Goal: Task Accomplishment & Management: Use online tool/utility

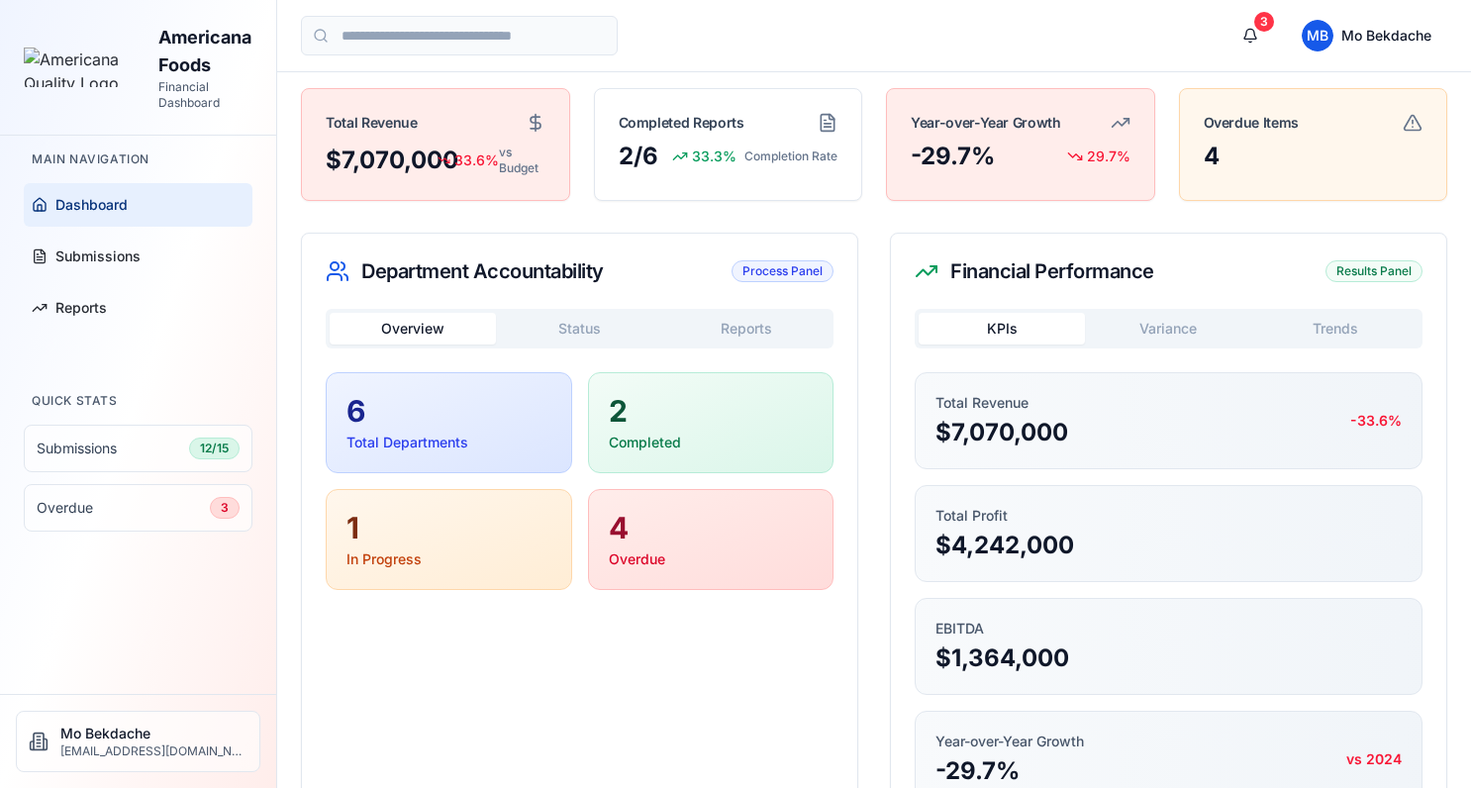
scroll to position [132, 0]
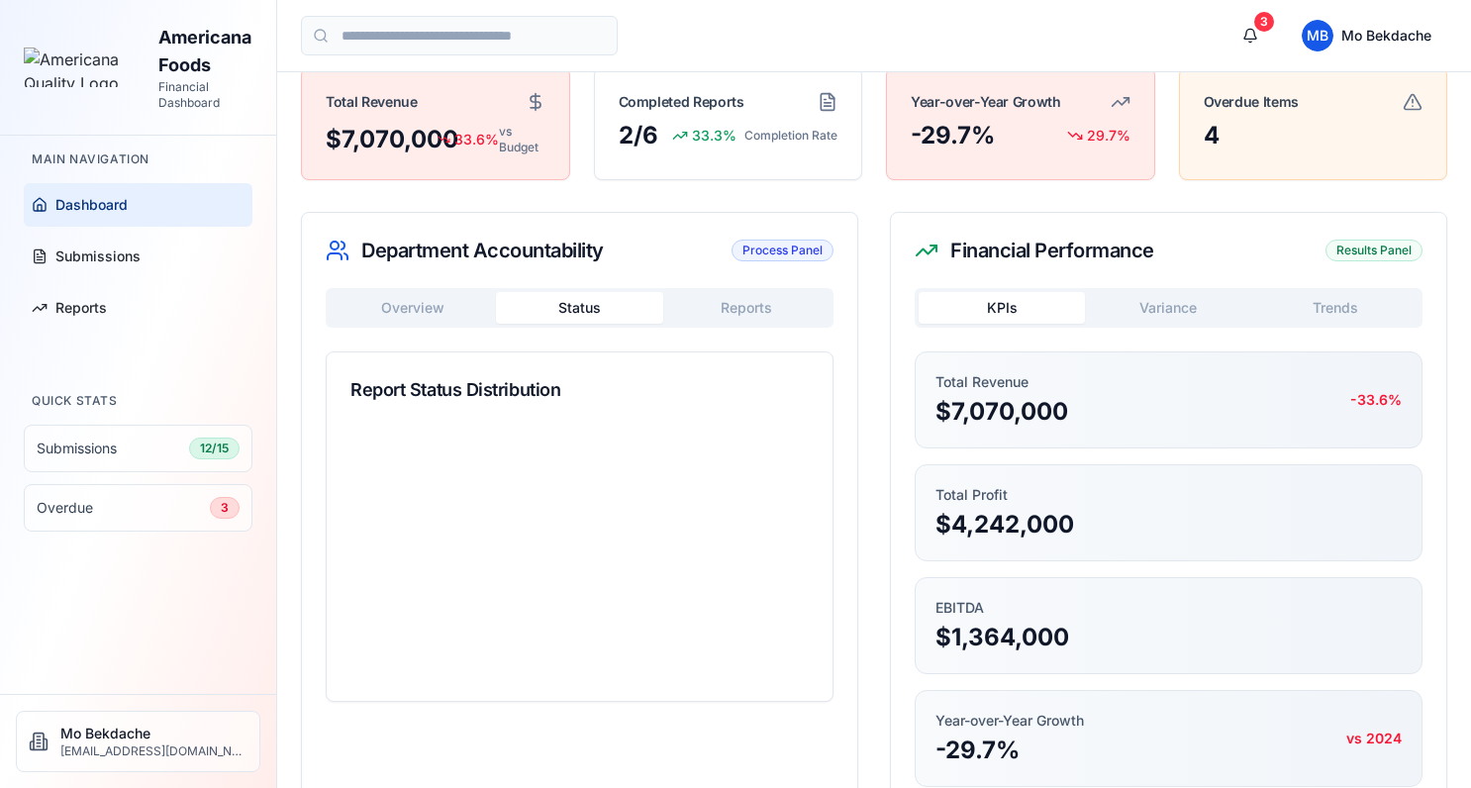
click at [569, 304] on button "Status" at bounding box center [579, 308] width 166 height 32
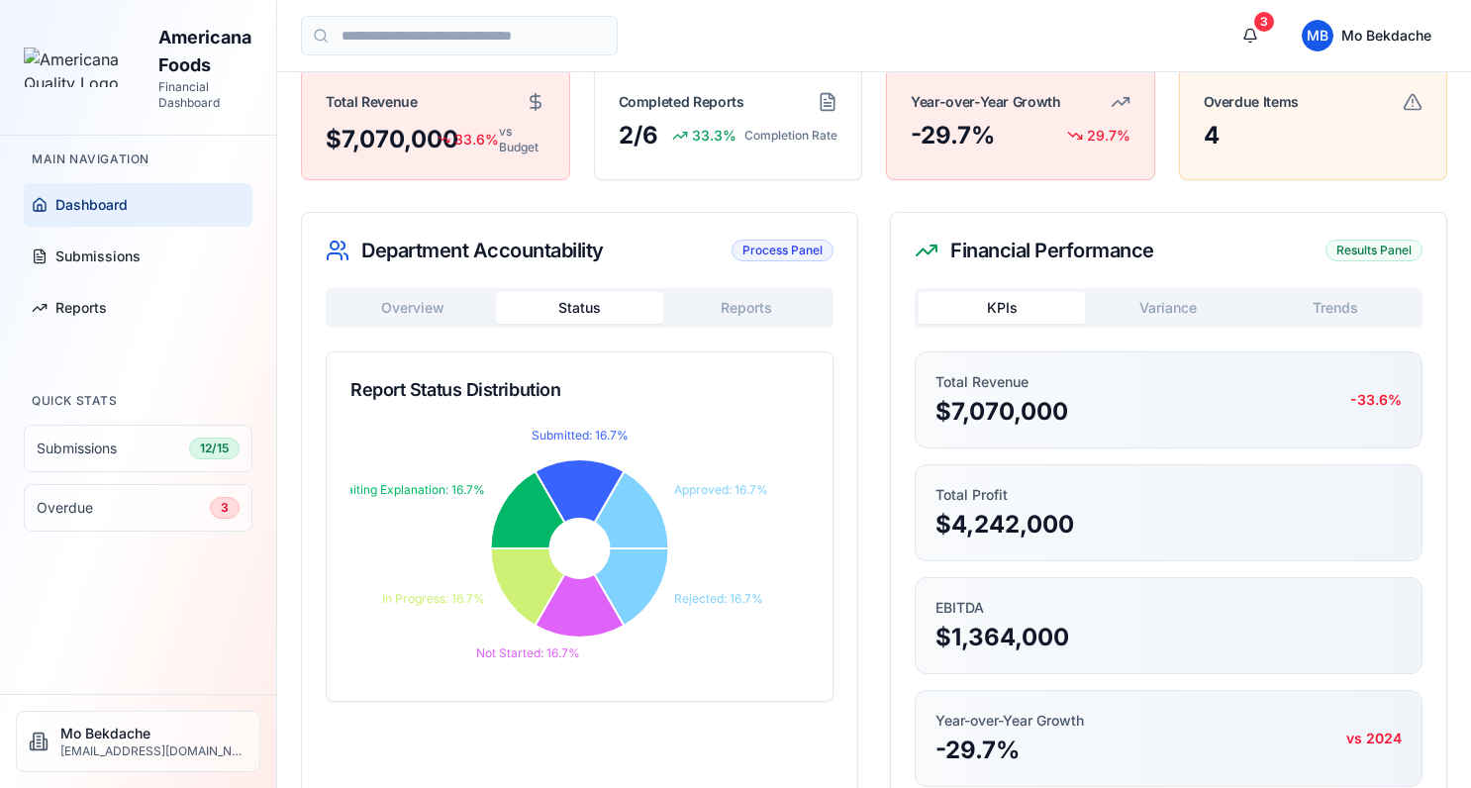
click at [759, 311] on button "Reports" at bounding box center [746, 308] width 166 height 32
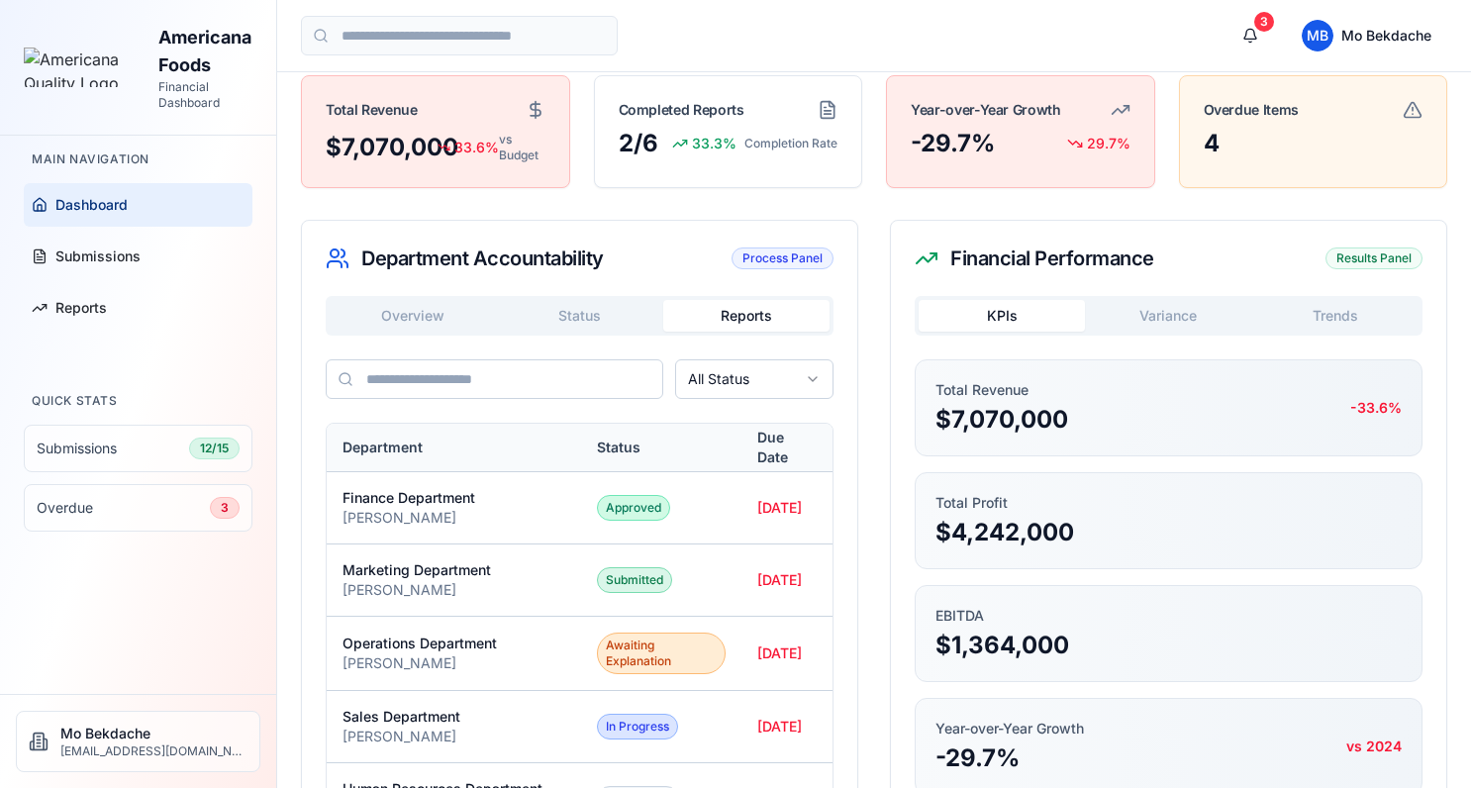
scroll to position [187, 0]
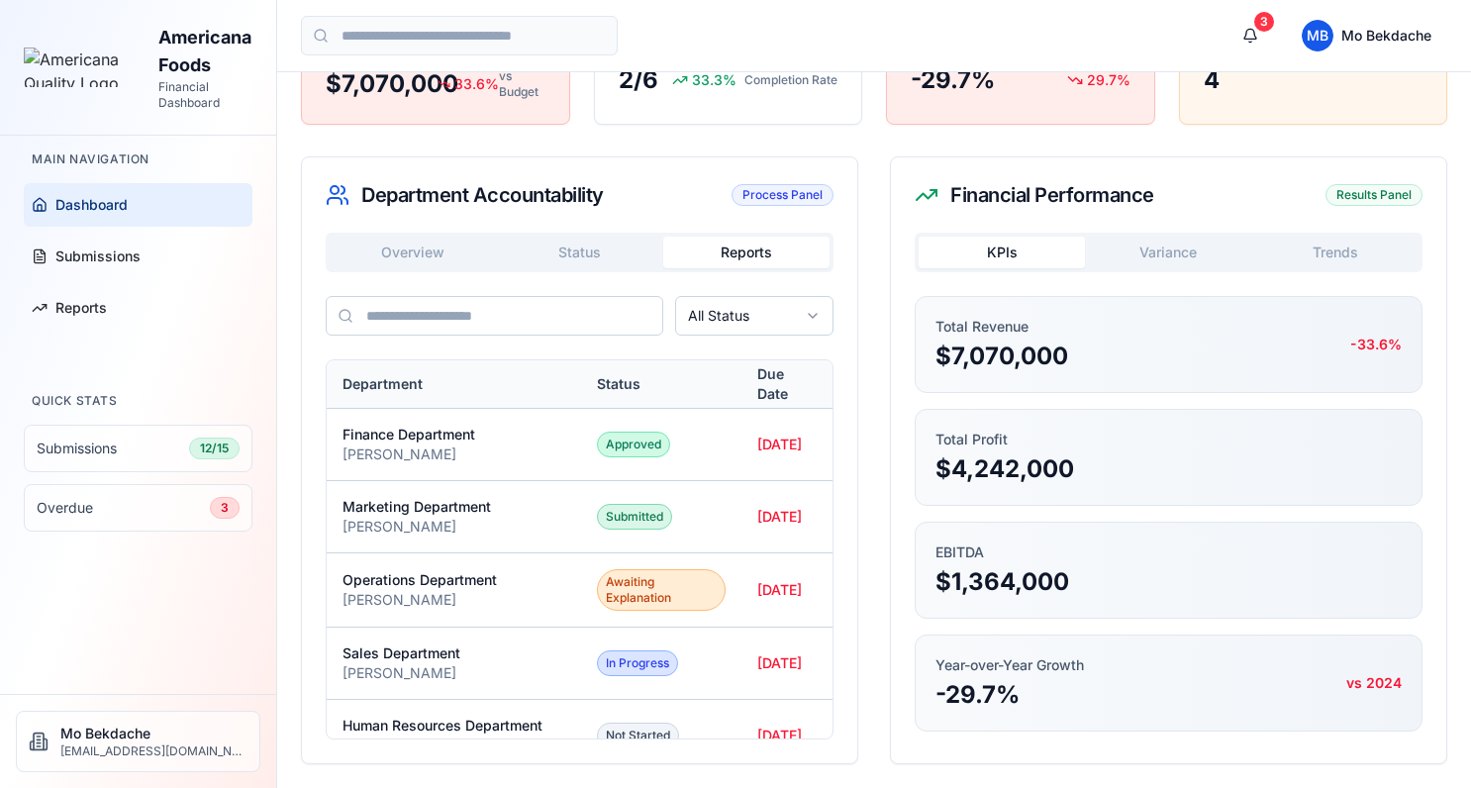
click at [1174, 253] on button "Variance" at bounding box center [1168, 253] width 166 height 32
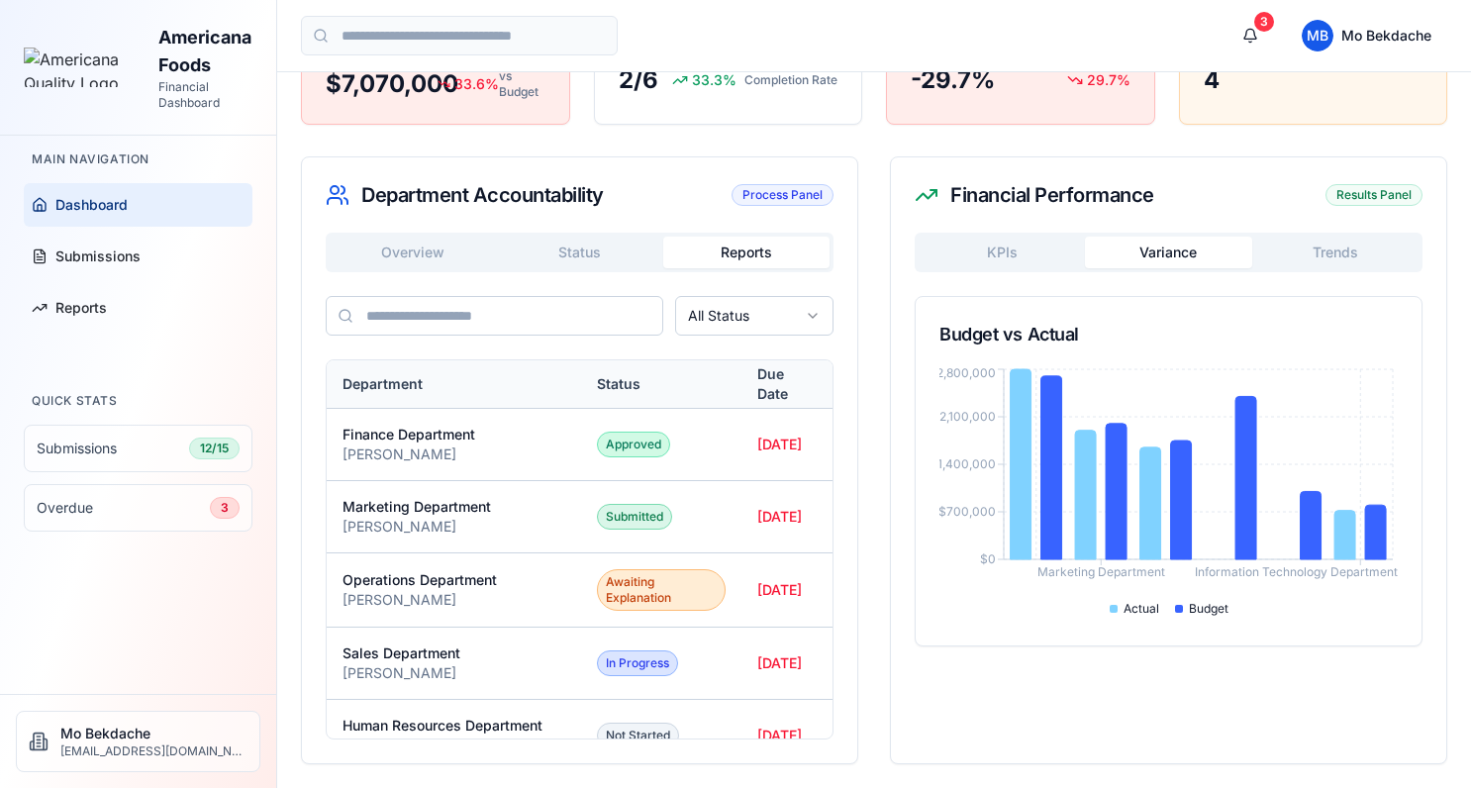
click at [1319, 249] on button "Trends" at bounding box center [1335, 253] width 166 height 32
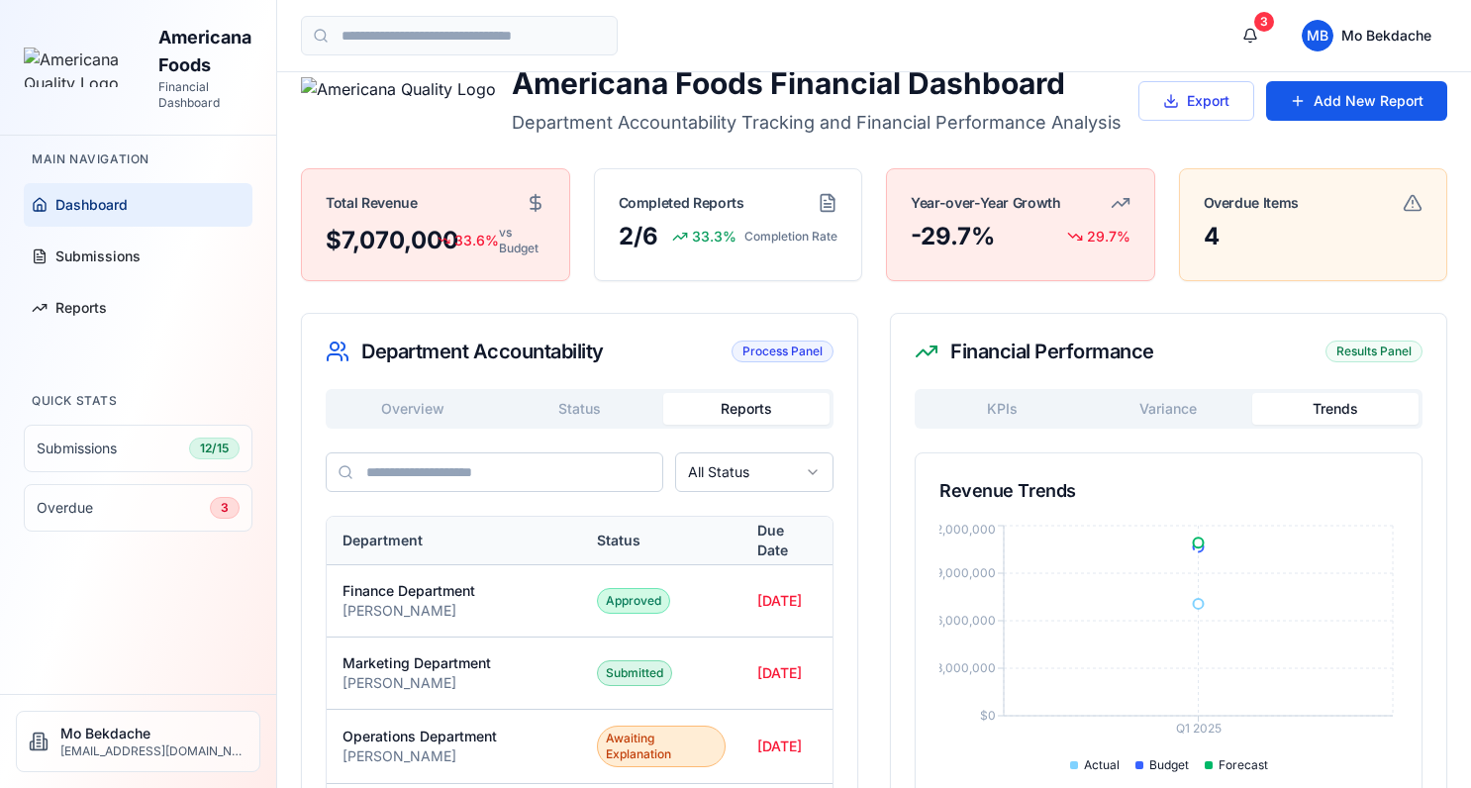
scroll to position [0, 0]
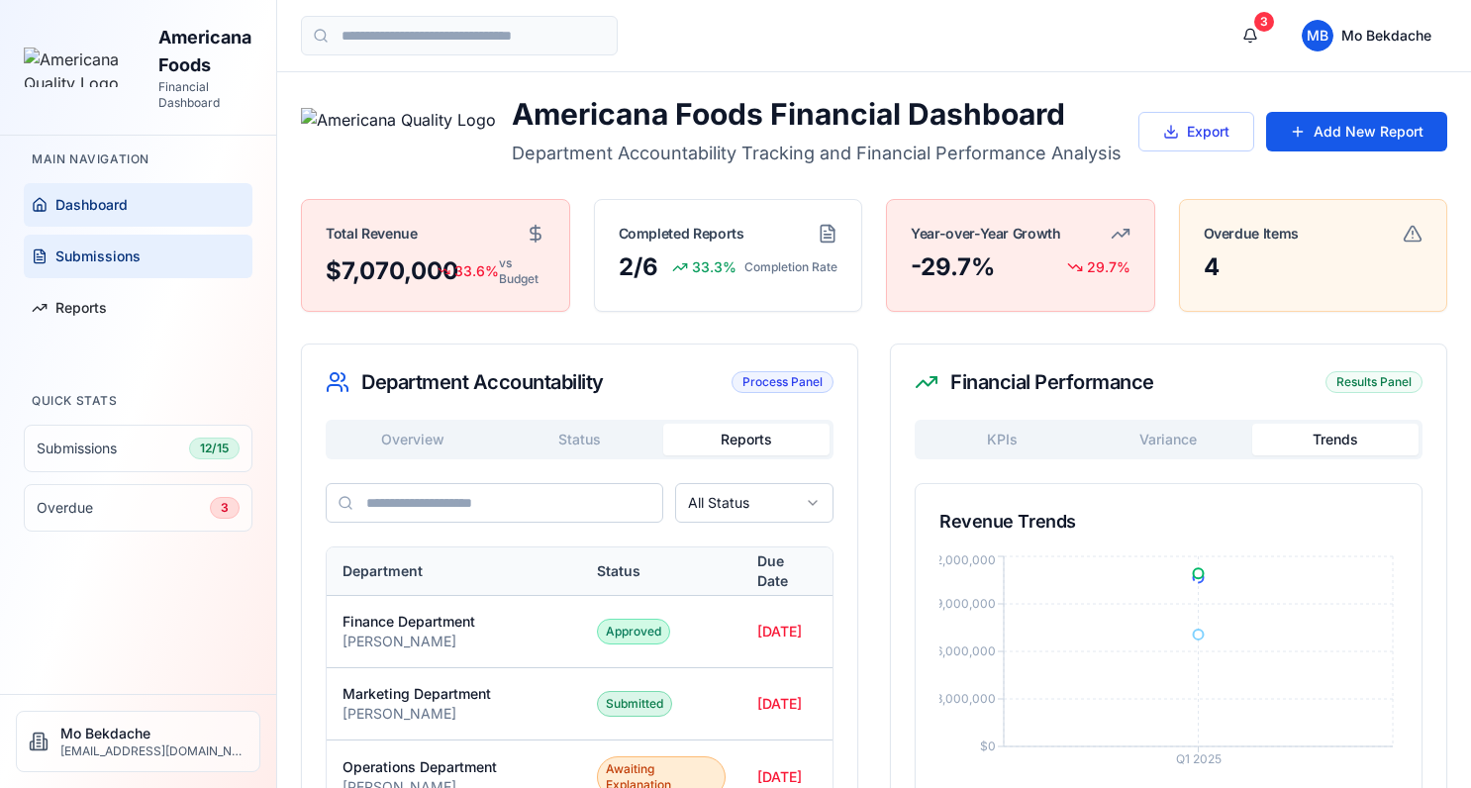
click at [96, 247] on span "Submissions" at bounding box center [97, 257] width 85 height 20
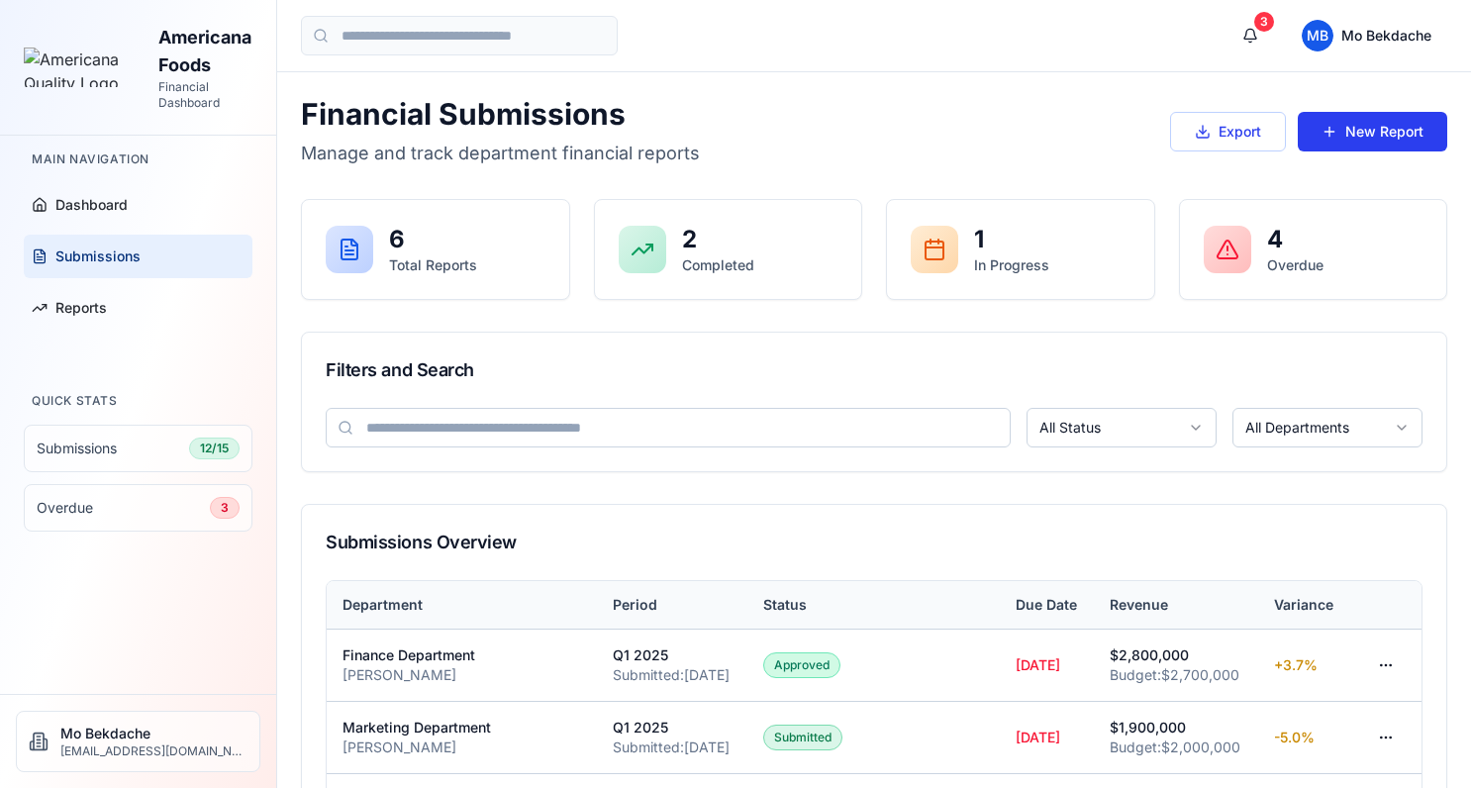
click at [1359, 126] on button "New Report" at bounding box center [1372, 132] width 149 height 40
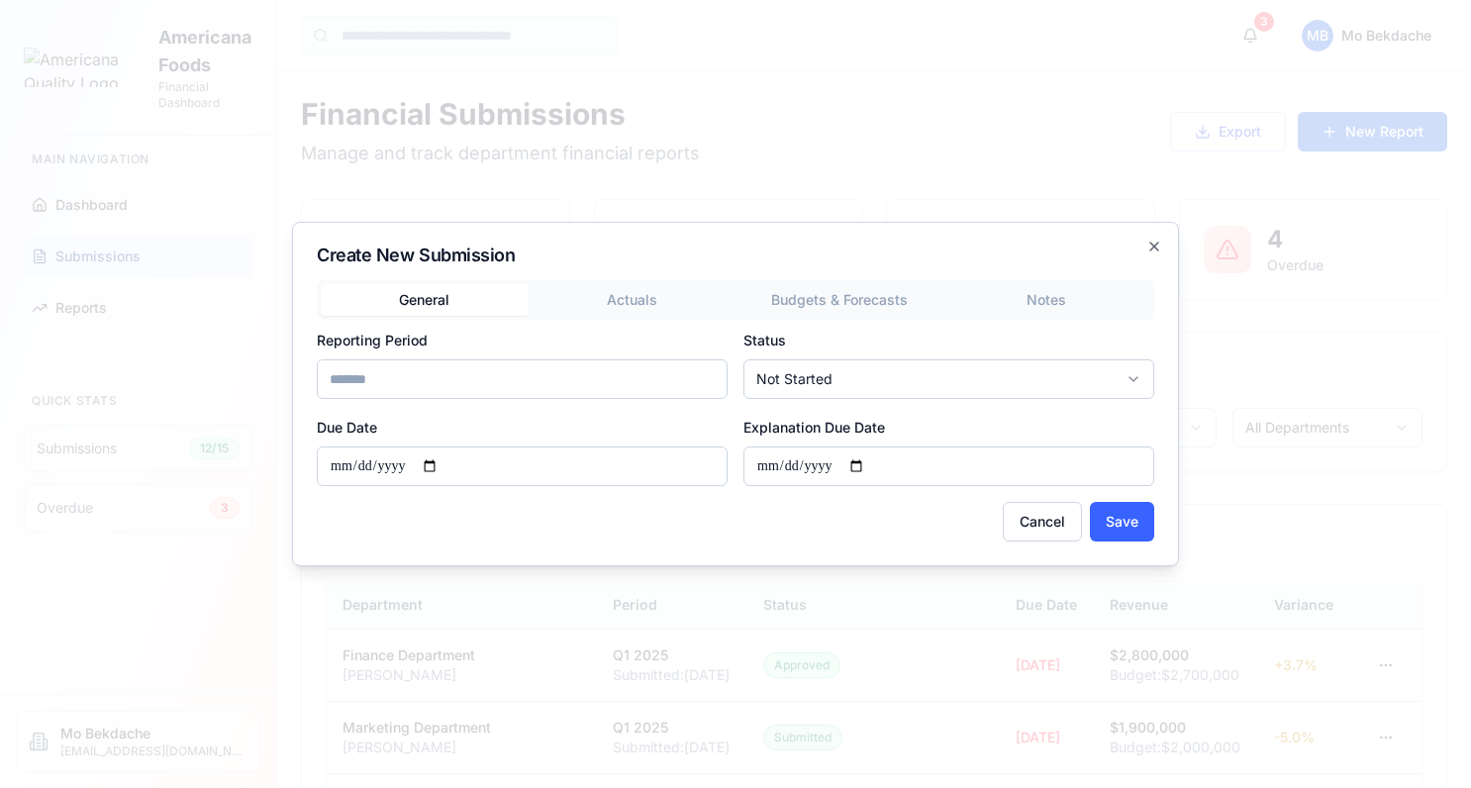
click at [612, 290] on div "General Actuals Budgets & Forecasts Notes Reporting Period Status Not Started D…" at bounding box center [736, 383] width 838 height 206
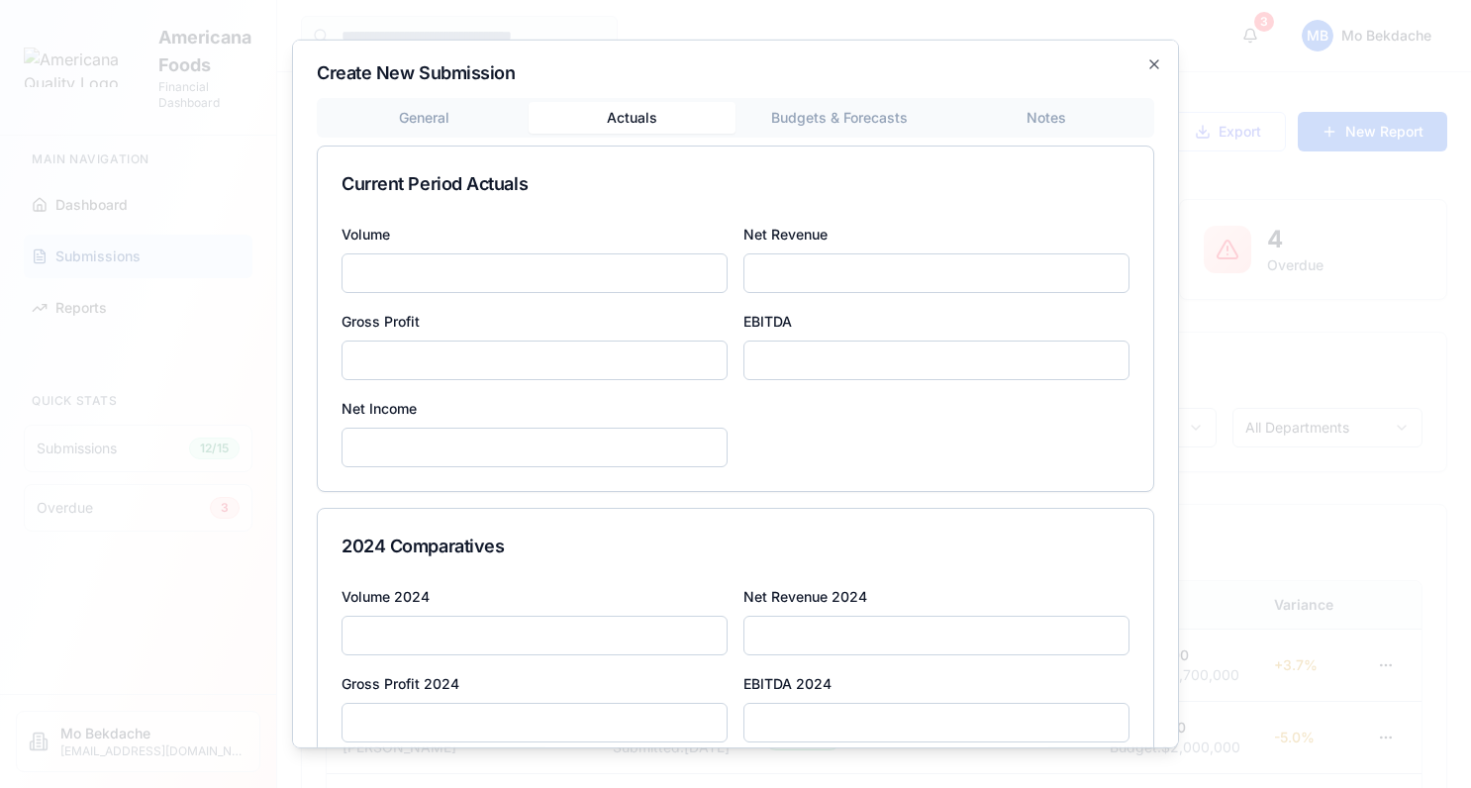
click at [819, 111] on button "Budgets & Forecasts" at bounding box center [840, 118] width 208 height 32
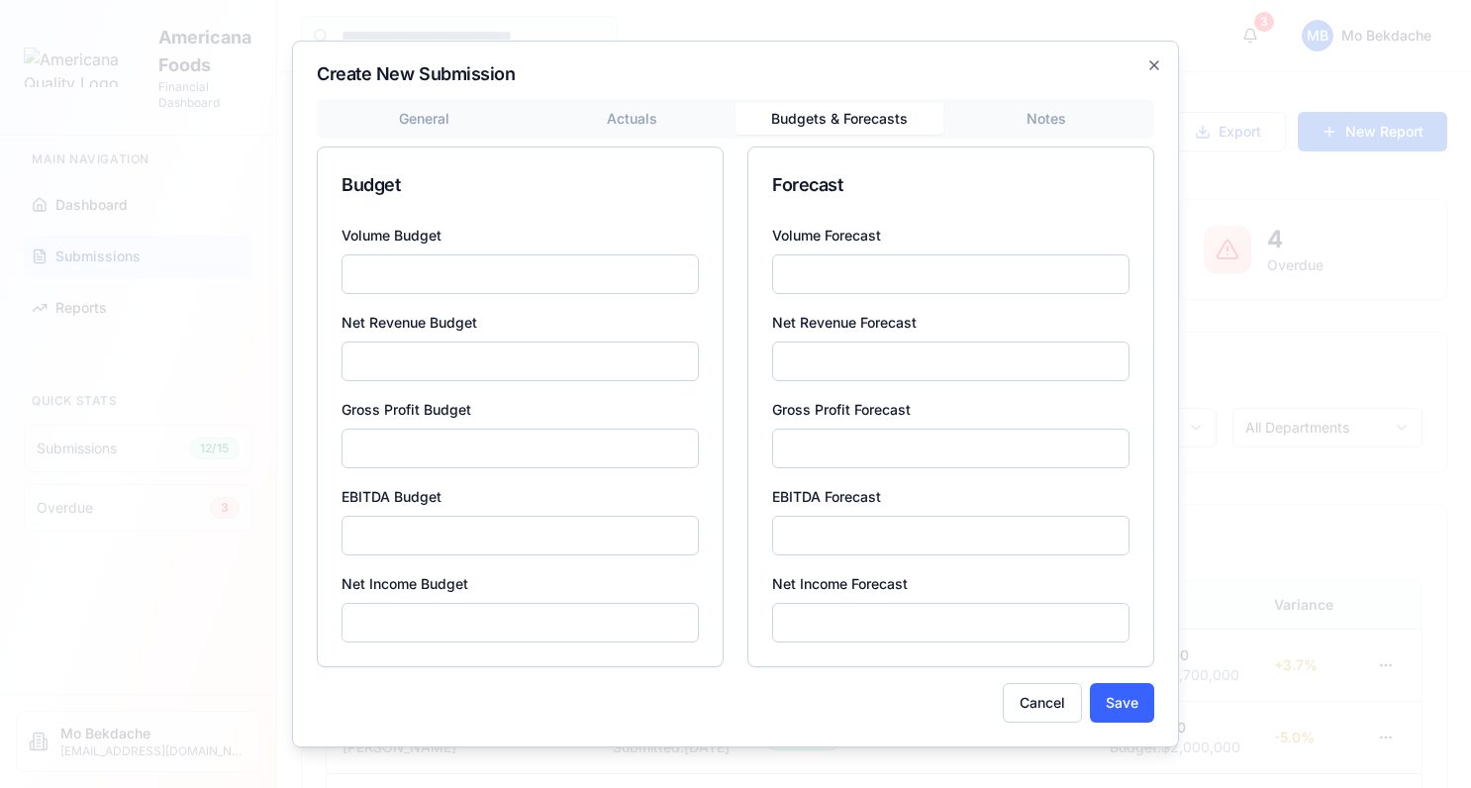
click at [1040, 124] on body "Americana Foods Financial Dashboard Main Navigation Dashboard Submissions Repor…" at bounding box center [735, 556] width 1471 height 1112
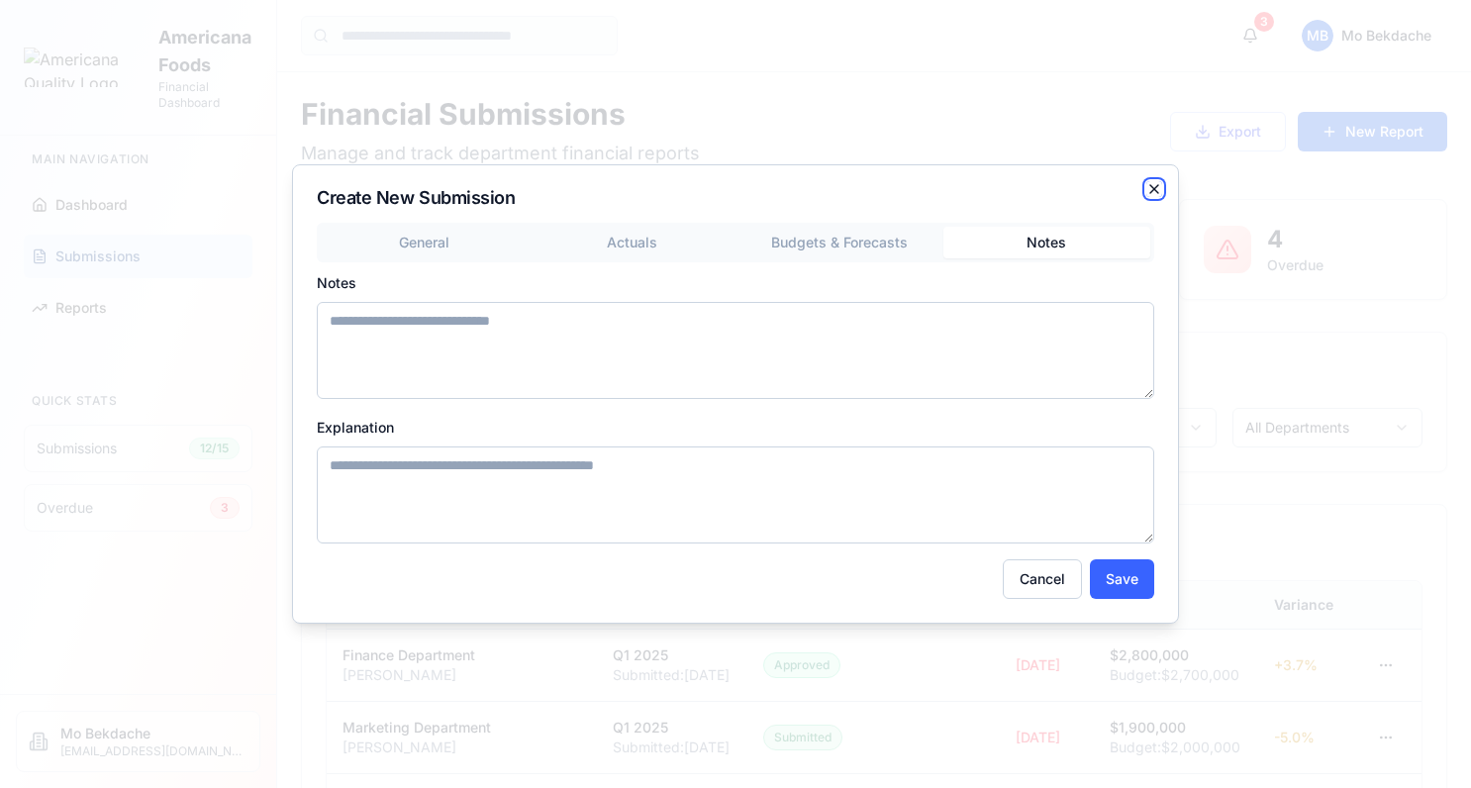
click at [1154, 181] on icon "button" at bounding box center [1154, 189] width 16 height 16
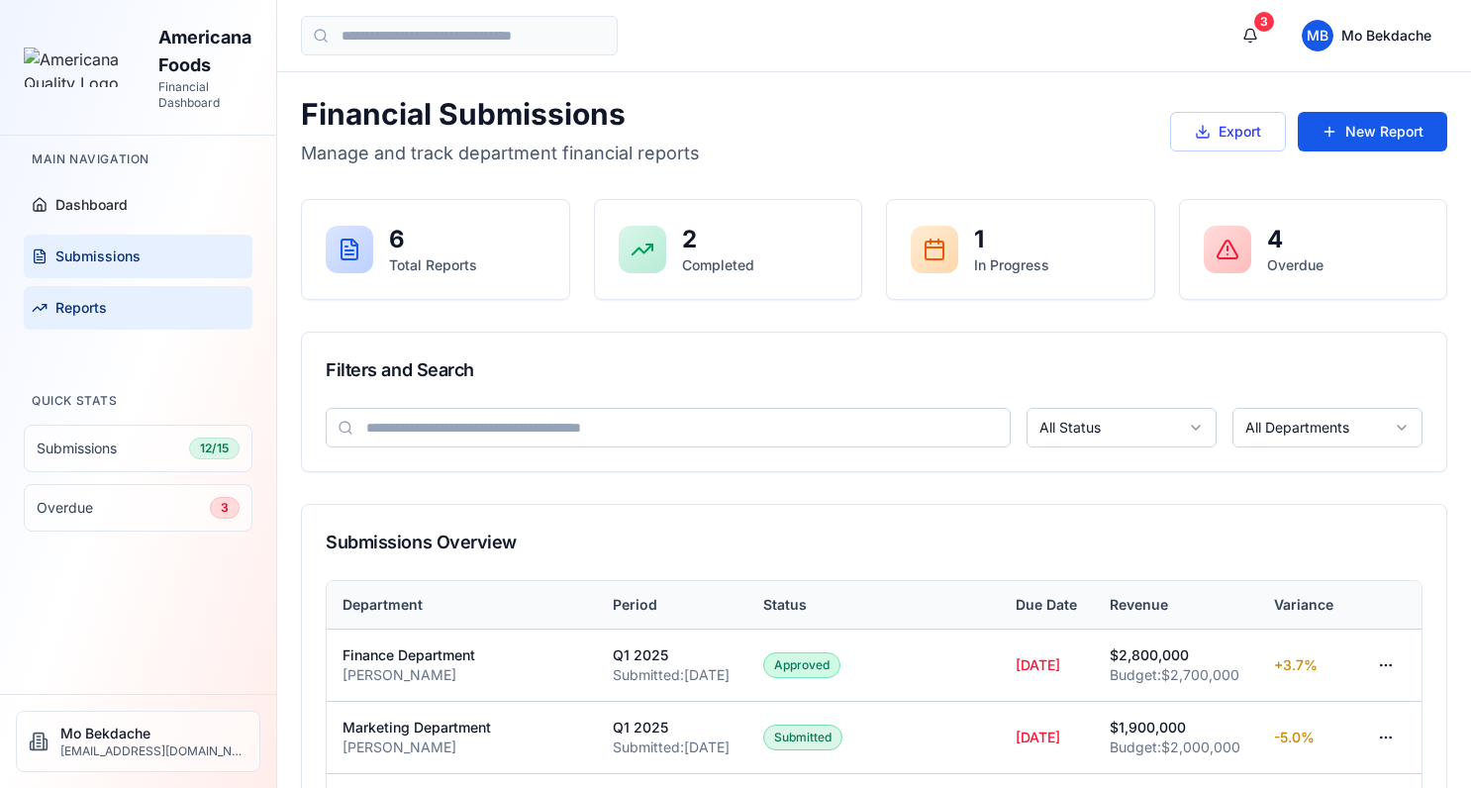
click at [115, 286] on link "Reports" at bounding box center [138, 308] width 229 height 44
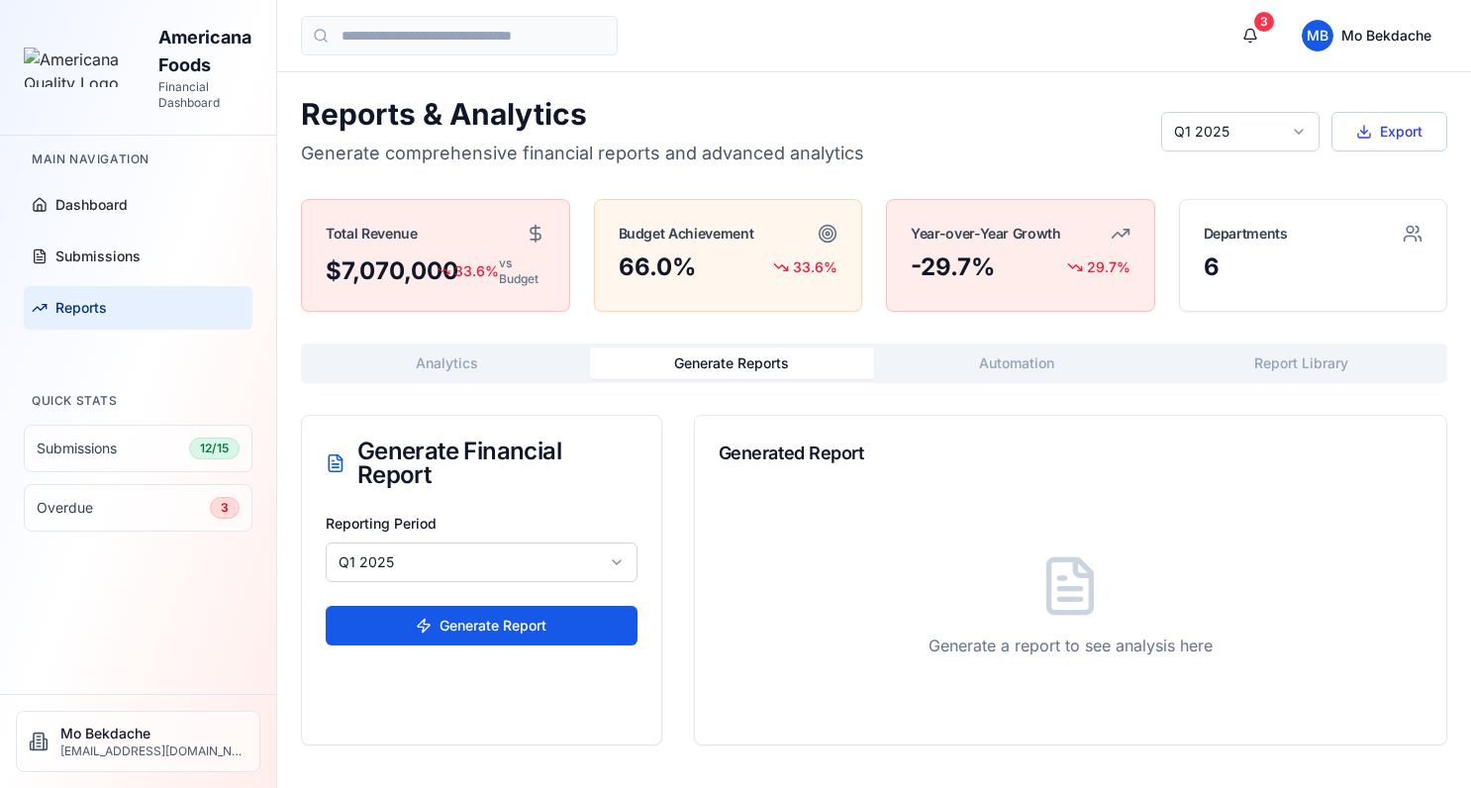
click at [734, 232] on div "Reports & Analytics Generate comprehensive financial reports and advanced analy…" at bounding box center [874, 420] width 1146 height 649
click at [591, 566] on html "Americana Foods Financial Dashboard Main Navigation Dashboard Submissions Repor…" at bounding box center [735, 394] width 1471 height 788
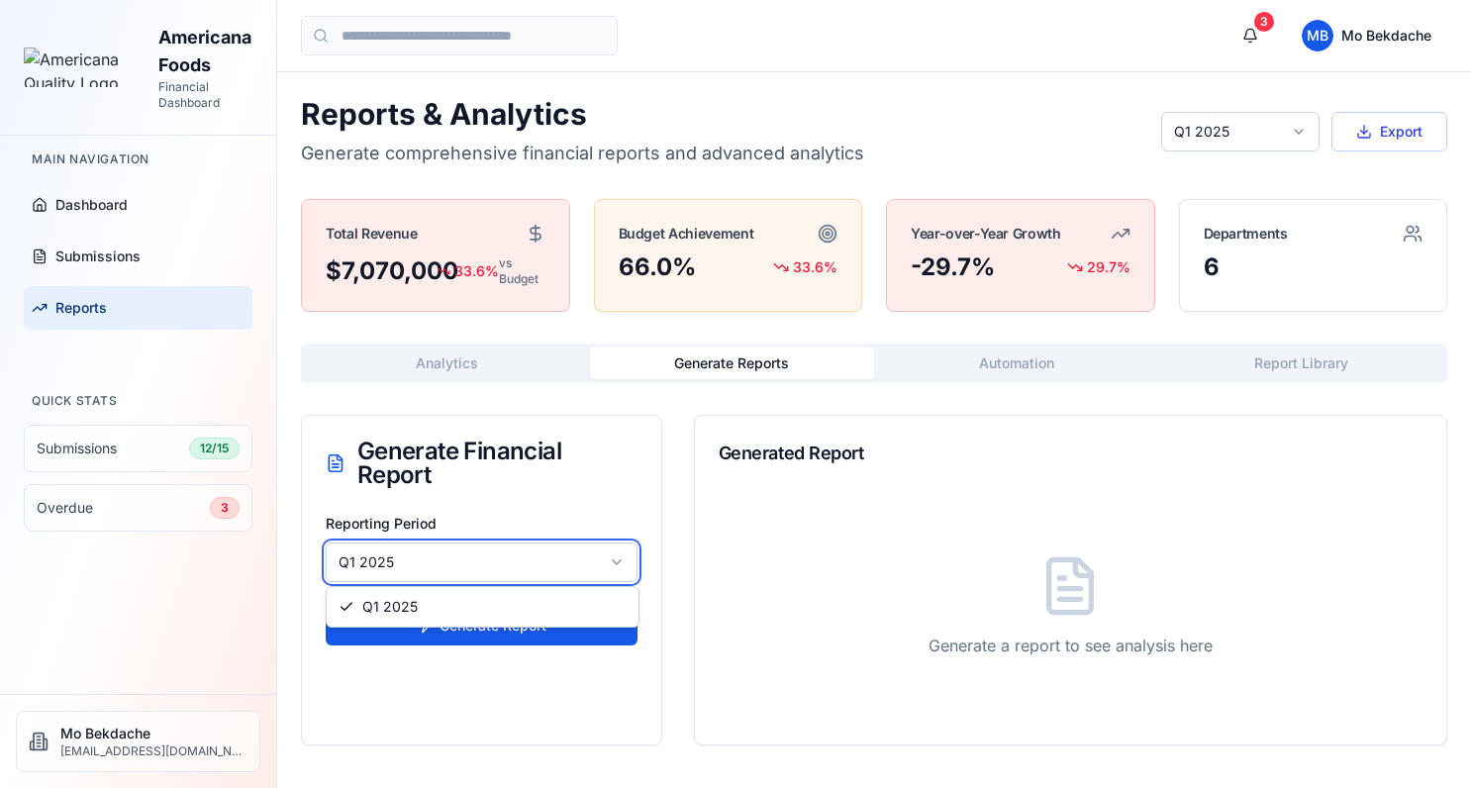
click at [1013, 366] on html "Americana Foods Financial Dashboard Main Navigation Dashboard Submissions Repor…" at bounding box center [735, 394] width 1471 height 788
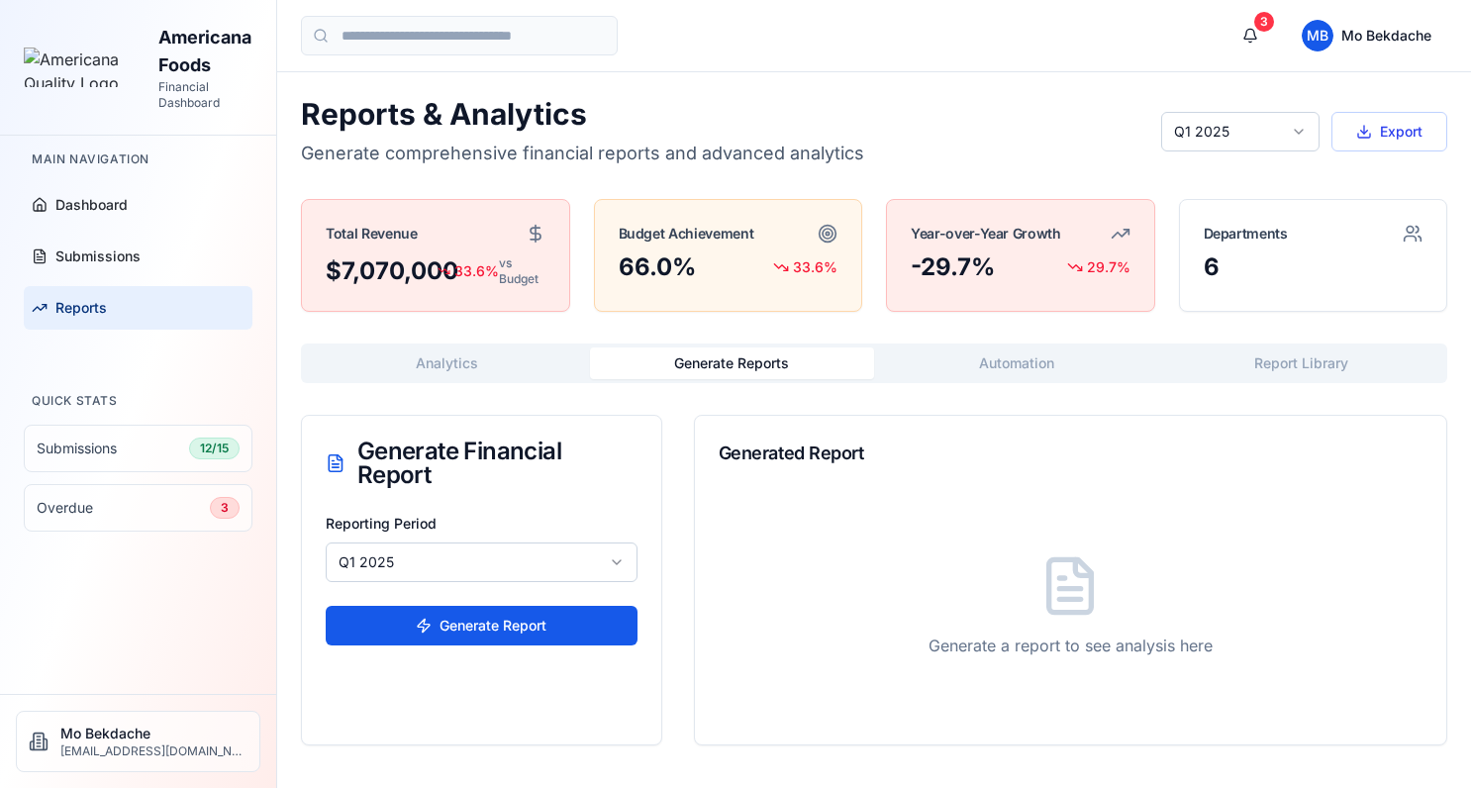
click at [1005, 368] on button "Automation" at bounding box center [1016, 363] width 285 height 32
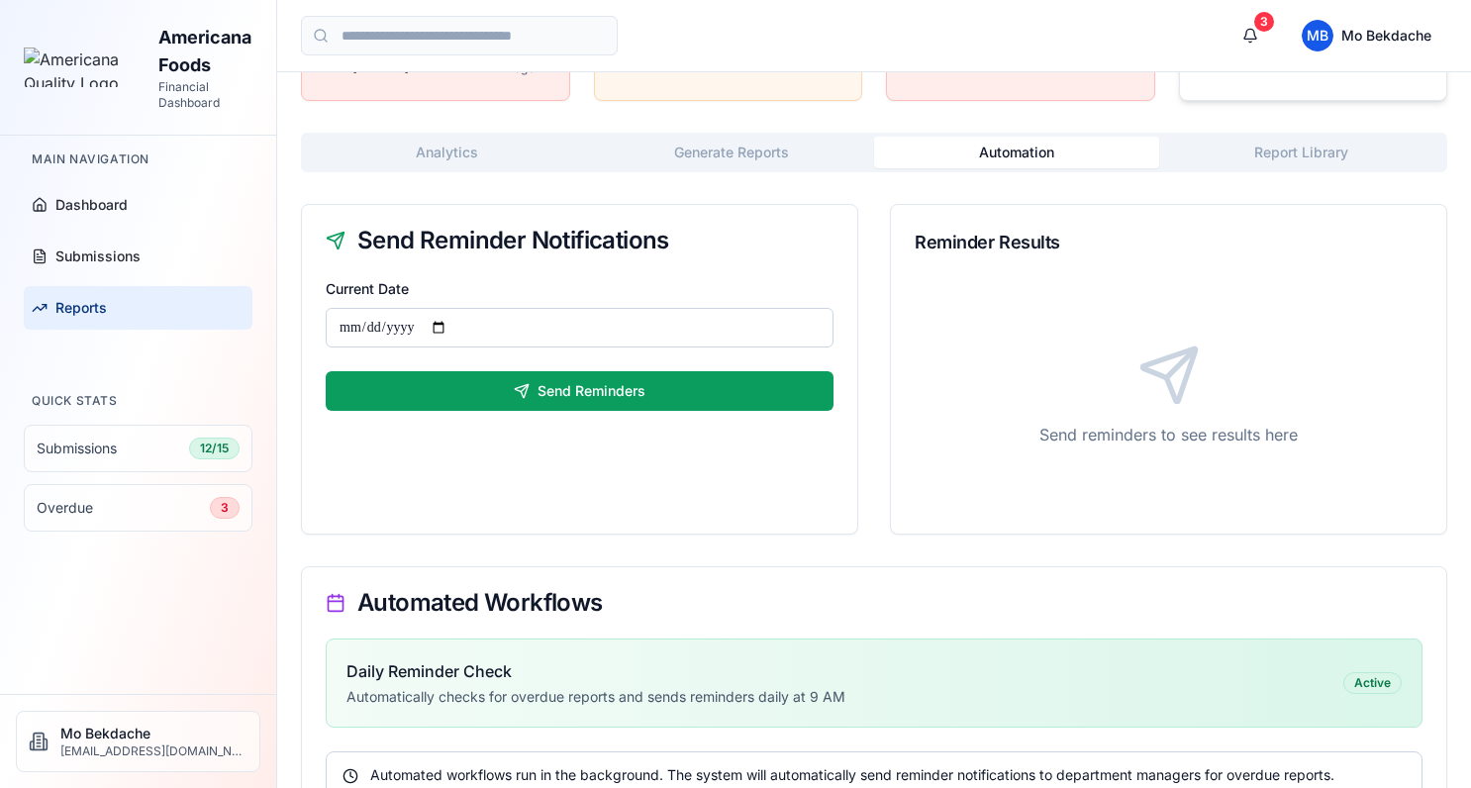
scroll to position [58, 0]
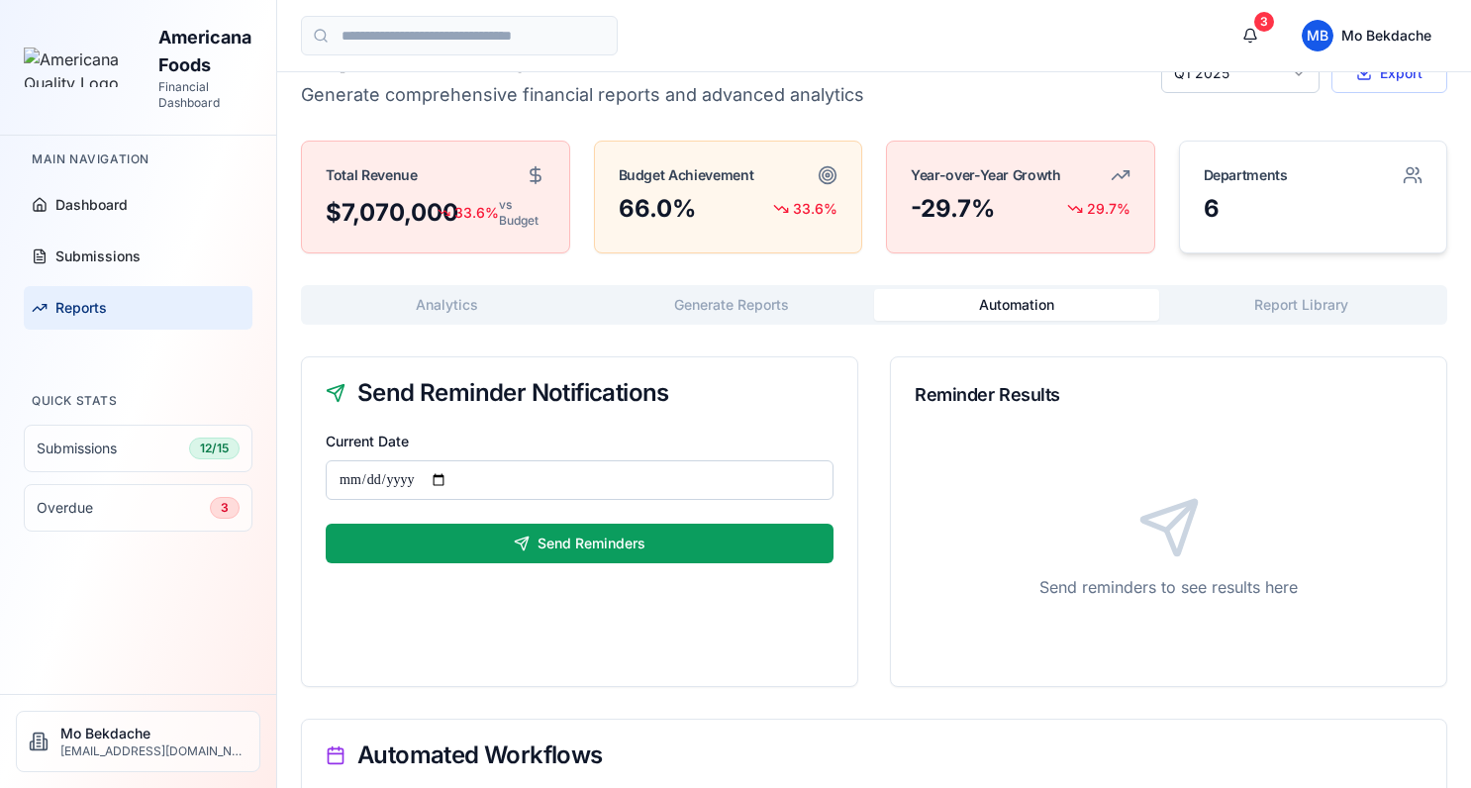
click at [1280, 160] on div "**********" at bounding box center [874, 510] width 1146 height 944
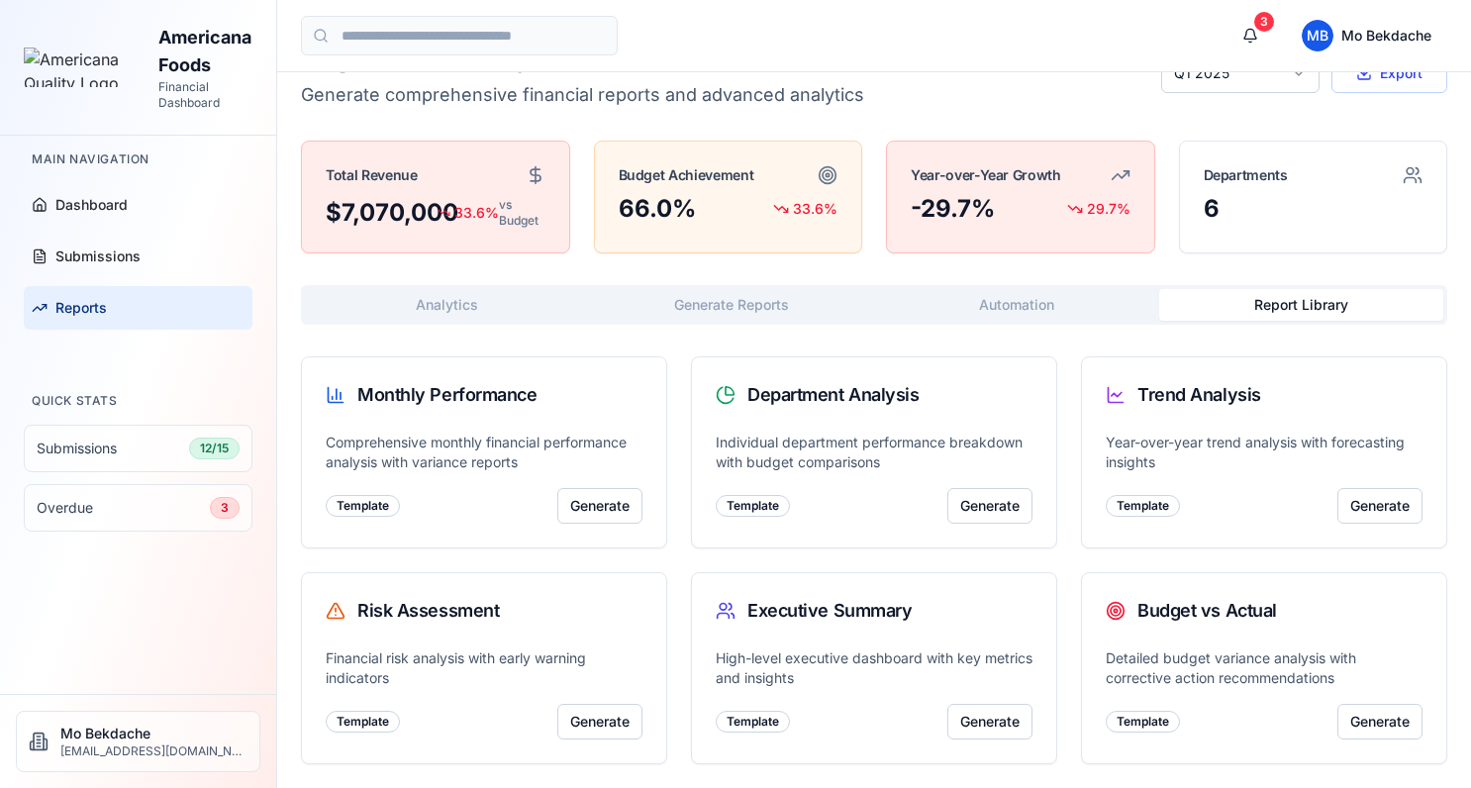
click at [97, 439] on span "Submissions" at bounding box center [77, 449] width 80 height 20
click at [122, 144] on div "Main Navigation" at bounding box center [138, 160] width 229 height 32
click at [96, 195] on span "Dashboard" at bounding box center [91, 205] width 72 height 20
